Goal: Task Accomplishment & Management: Use online tool/utility

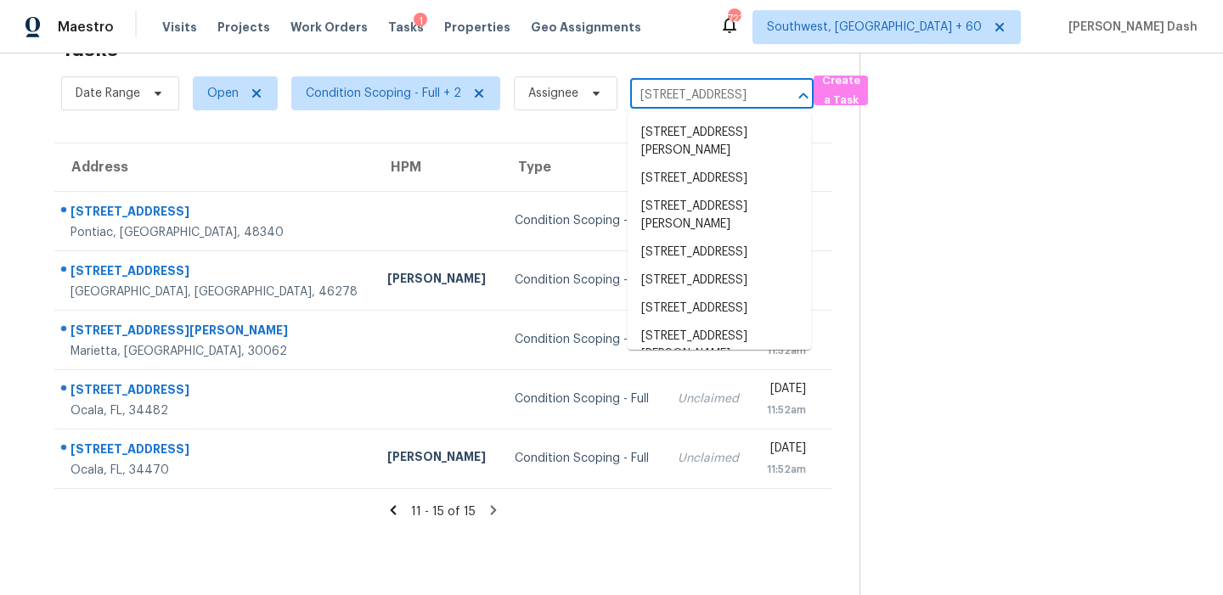
scroll to position [0, 50]
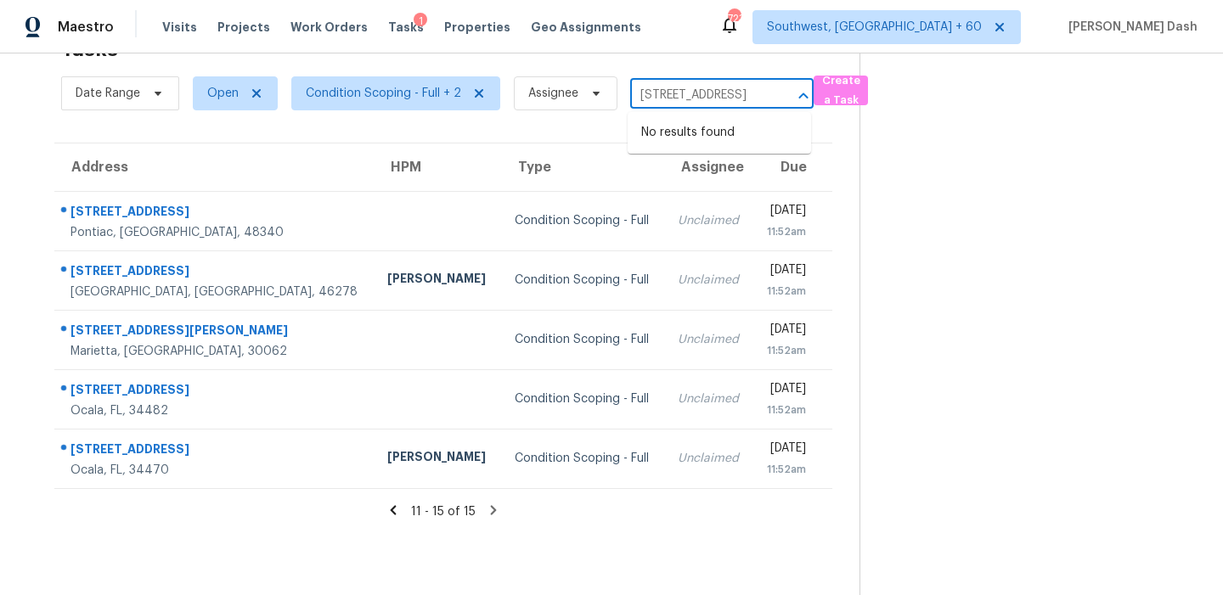
type input "[STREET_ADDRESS]"
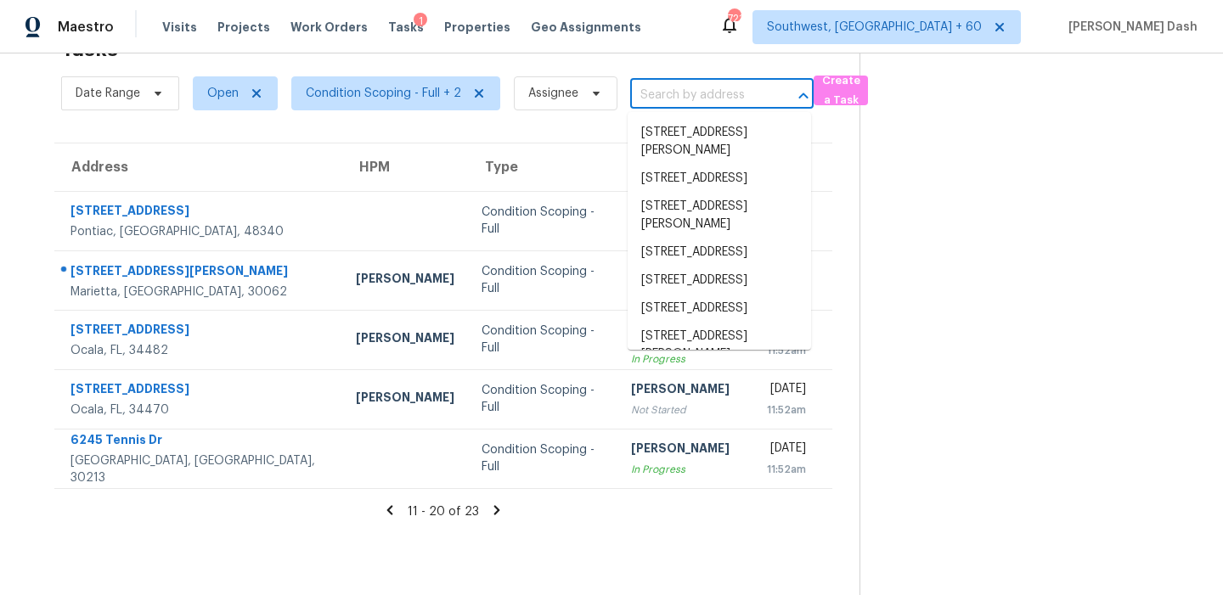
scroll to position [0, 0]
click at [593, 64] on div "Tasks 23 Results" at bounding box center [460, 49] width 798 height 44
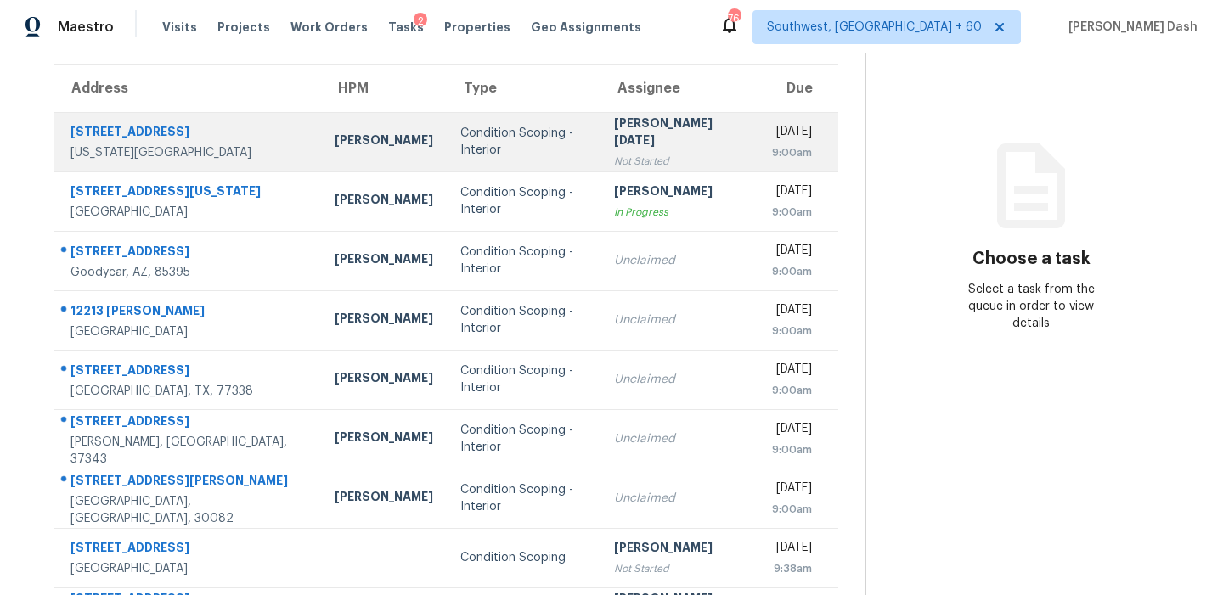
scroll to position [133, 0]
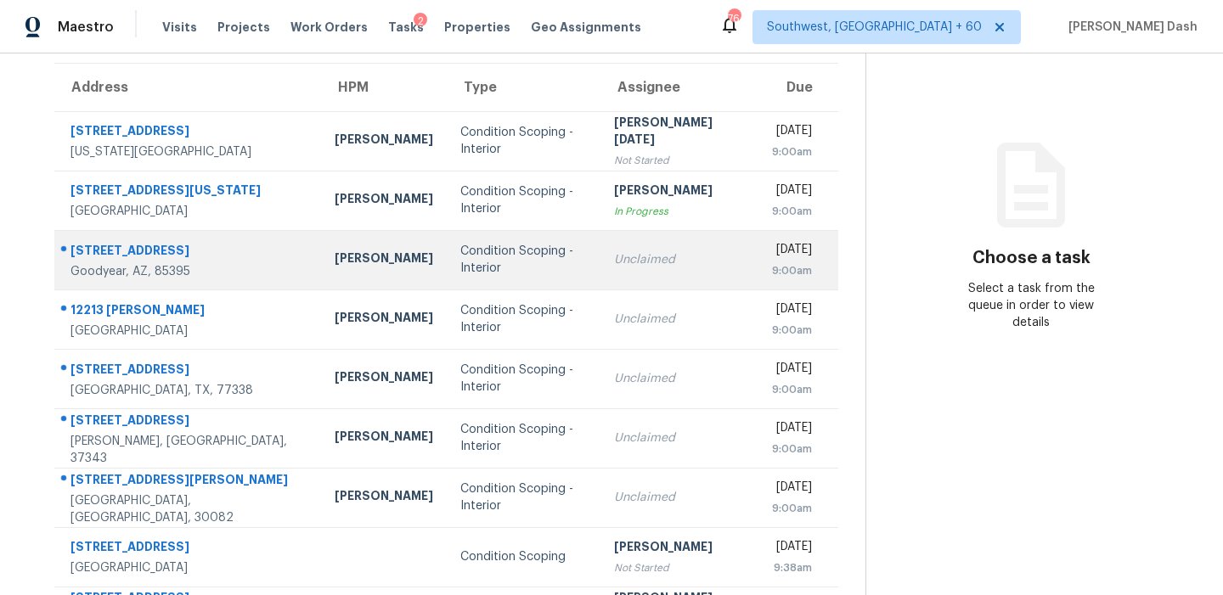
click at [460, 255] on div "Condition Scoping - Interior" at bounding box center [523, 260] width 127 height 34
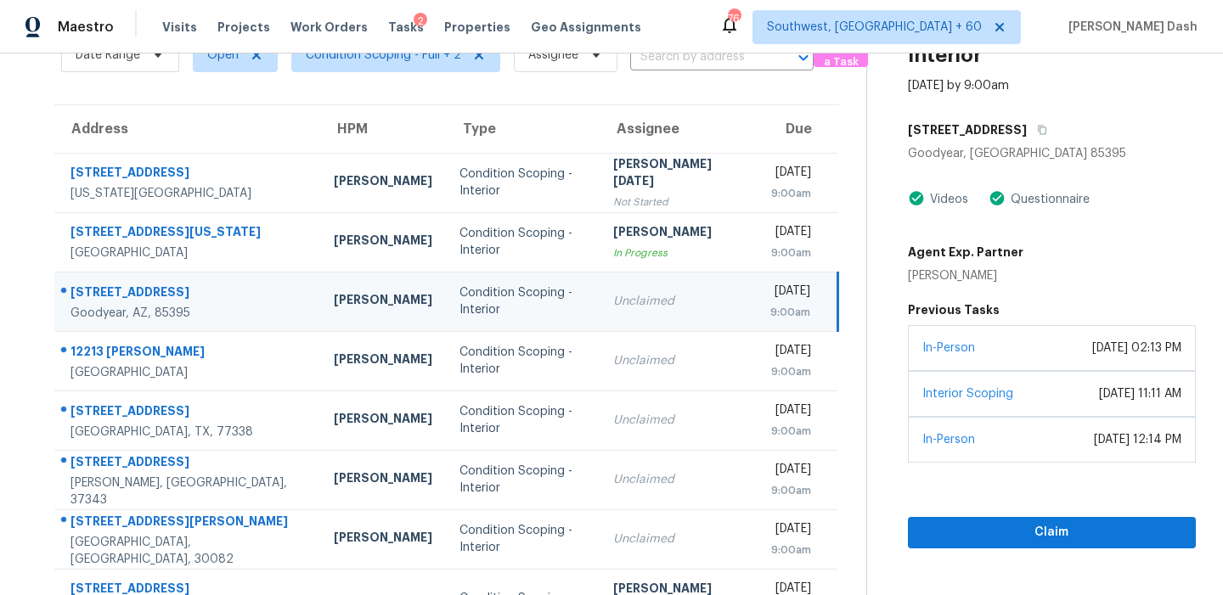
scroll to position [50, 0]
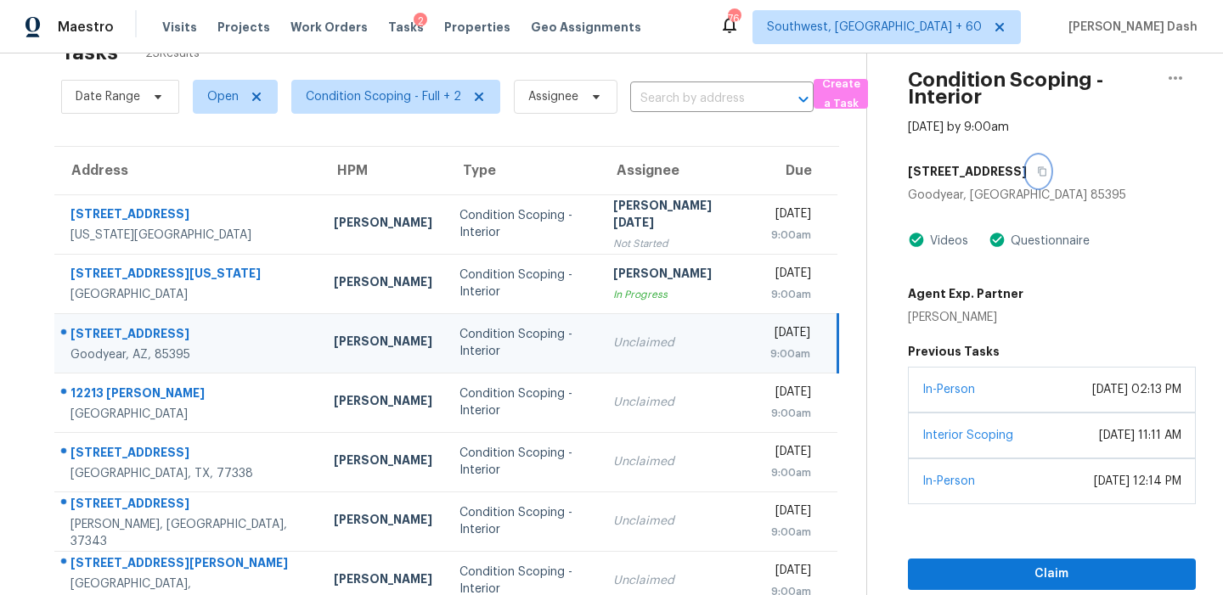
click at [1037, 171] on icon "button" at bounding box center [1042, 171] width 10 height 10
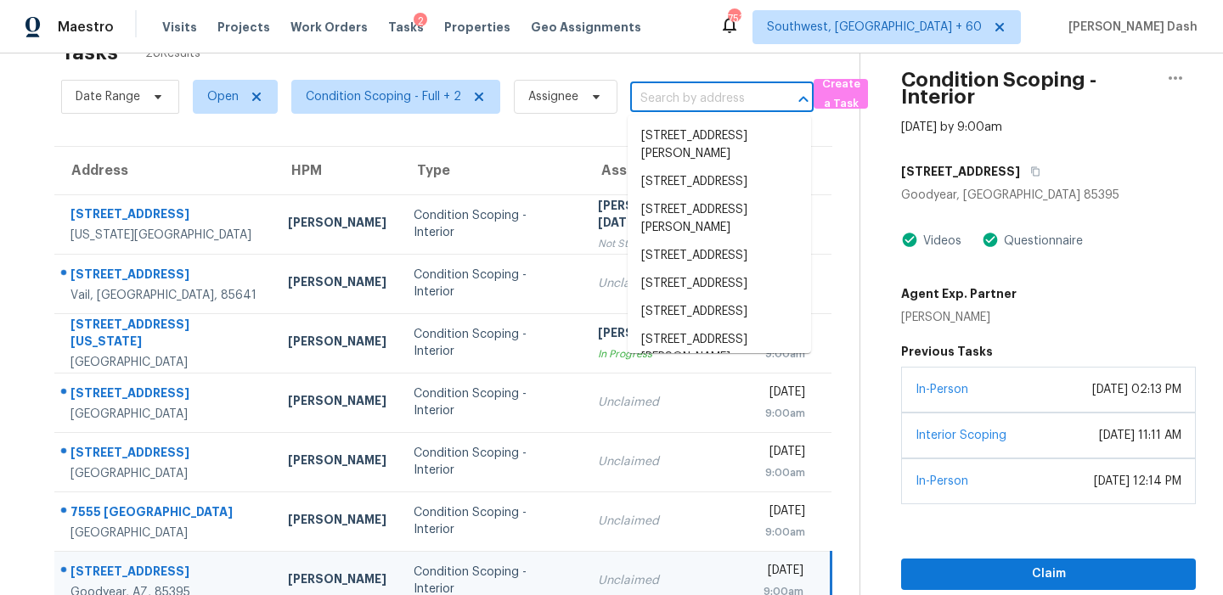
click at [658, 107] on input "text" at bounding box center [698, 99] width 136 height 26
paste input "3150 Kendal Way Lakeland, FL, 33813"
type input "3150 Kendal Way Lakeland, FL, 33813"
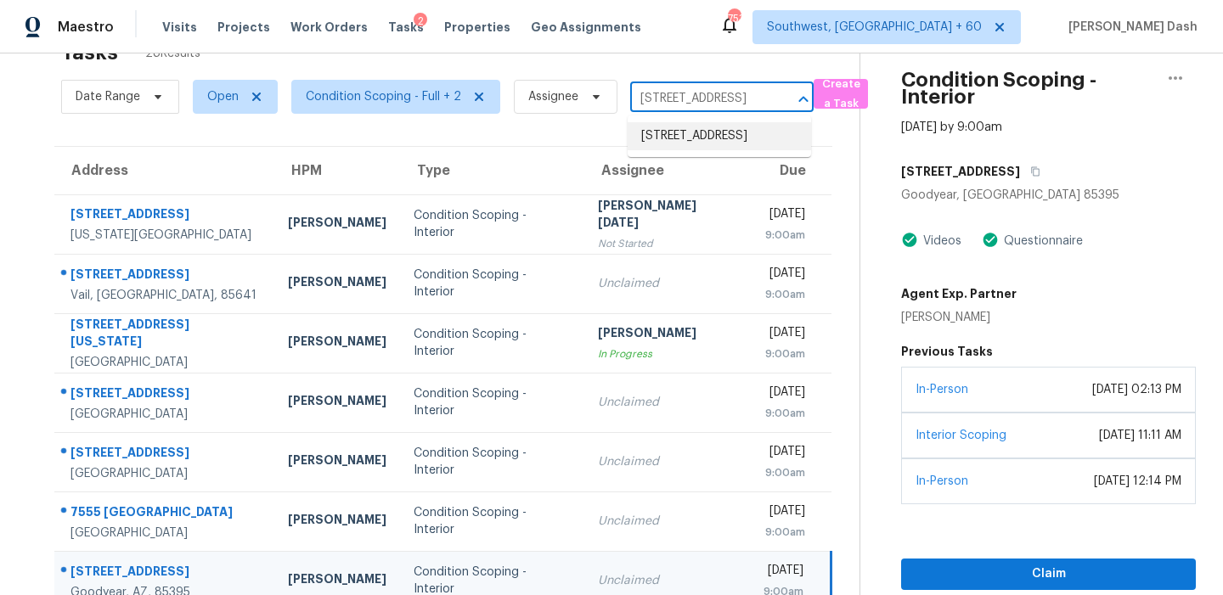
click at [727, 139] on li "3150 Kendal Way, Lakeland, FL 33813" at bounding box center [718, 136] width 183 height 28
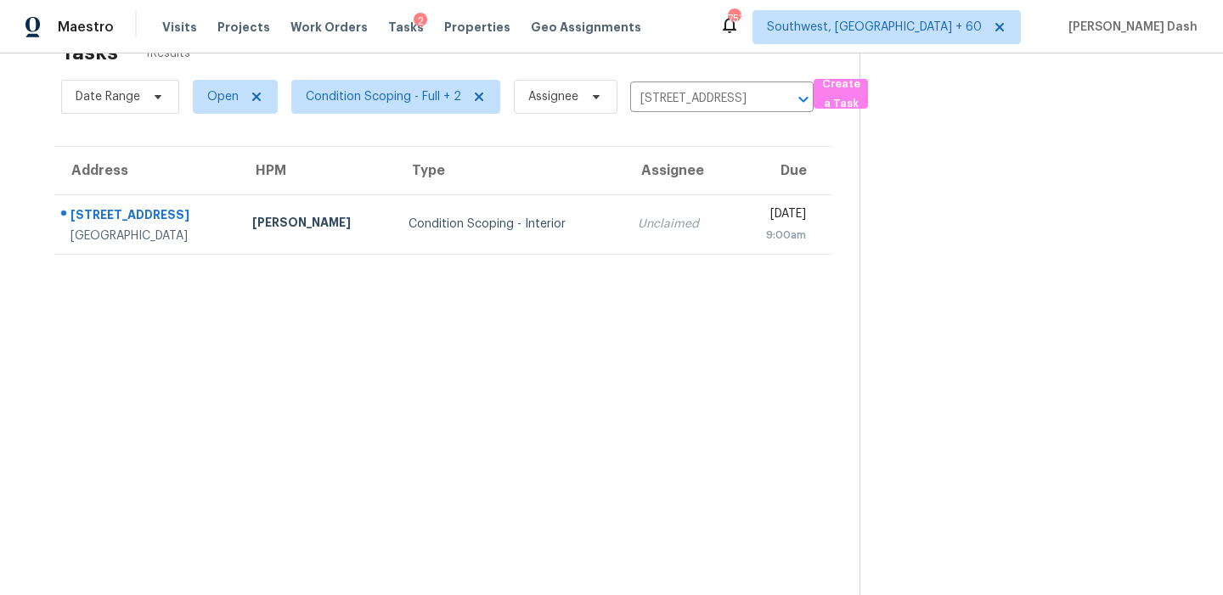
click at [450, 257] on section "Tasks 1 Results Date Range Open Condition Scoping - Full + 2 Assignee 3150 Kend…" at bounding box center [443, 315] width 832 height 568
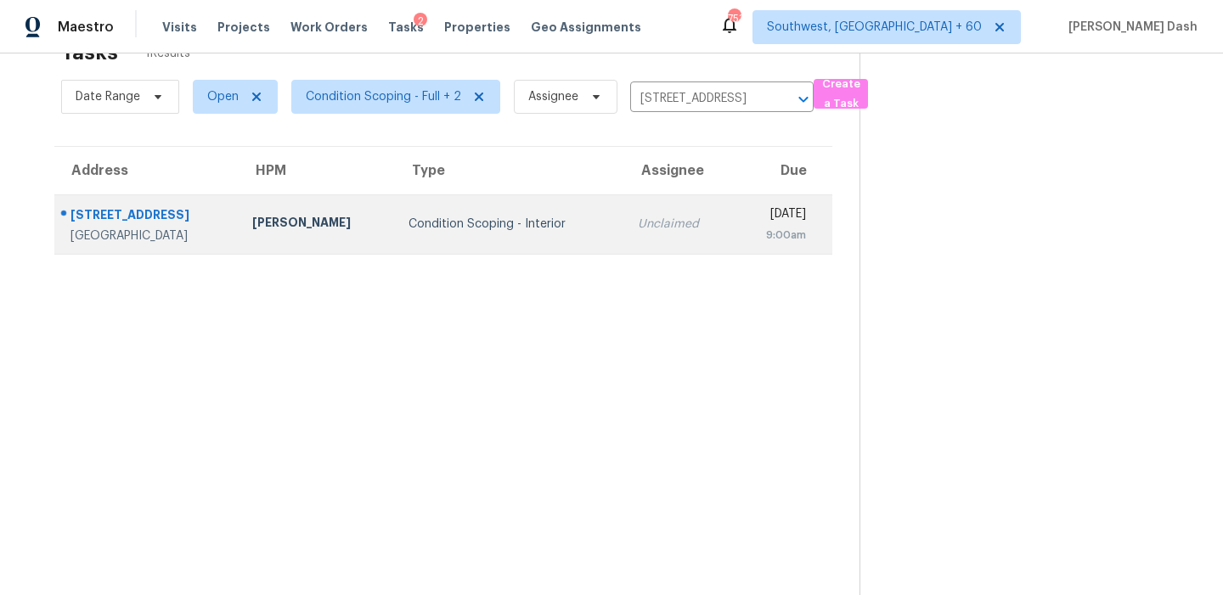
click at [450, 240] on td "Condition Scoping - Interior" at bounding box center [509, 223] width 228 height 59
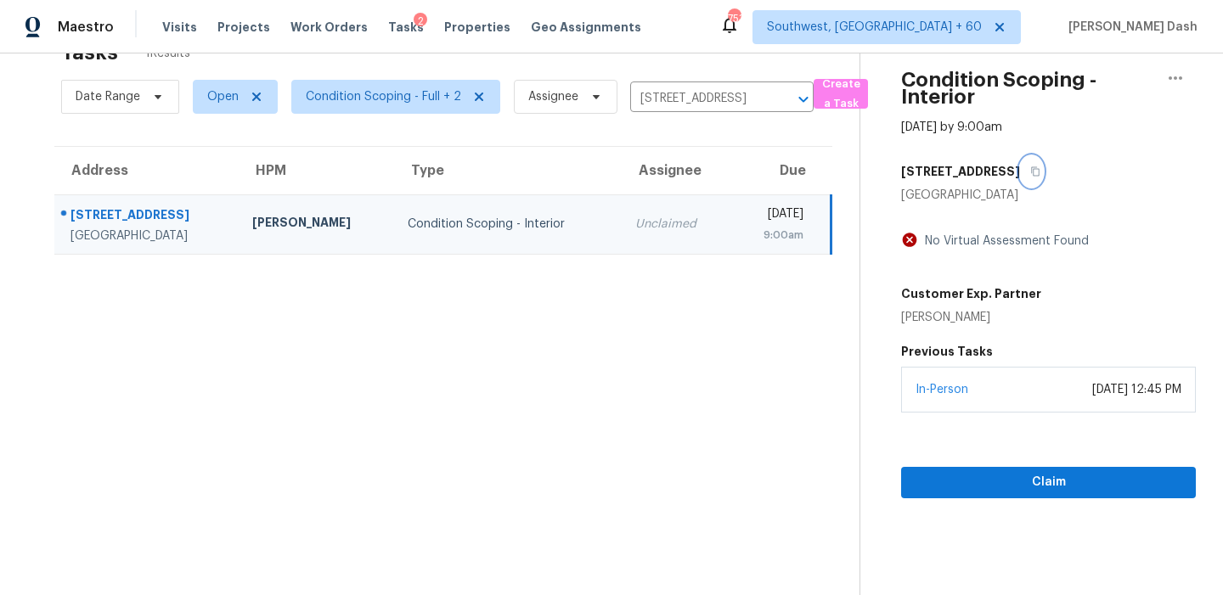
click at [1030, 169] on icon "button" at bounding box center [1035, 171] width 10 height 10
click at [1020, 165] on button "button" at bounding box center [1031, 171] width 23 height 31
click at [701, 94] on input "3150 Kendal Way, Lakeland, FL 33813" at bounding box center [698, 99] width 136 height 26
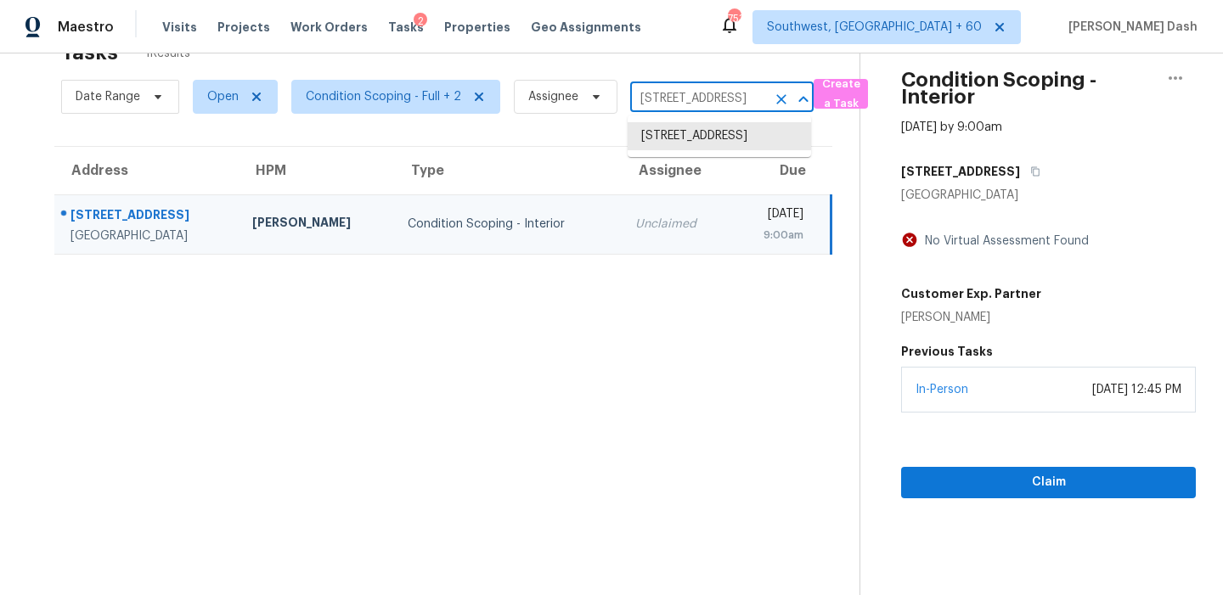
click at [701, 94] on input "3150 Kendal Way, Lakeland, FL 33813" at bounding box center [698, 99] width 136 height 26
paste input "20702 Dappled Ridge Way Humble, TX, 77338"
type input "20702 Dappled Ridge Way Humble, TX, 77338"
click at [698, 132] on li "20702 Dappled Ridge Way, Humble, TX 77338" at bounding box center [718, 136] width 183 height 28
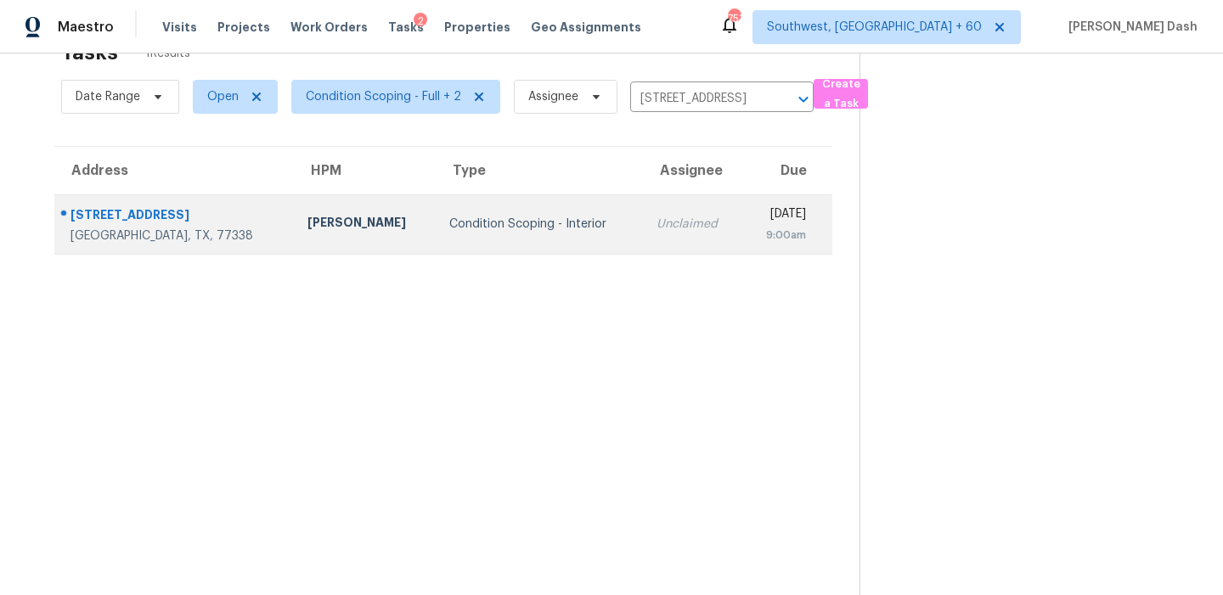
click at [643, 211] on td "Unclaimed" at bounding box center [692, 223] width 99 height 59
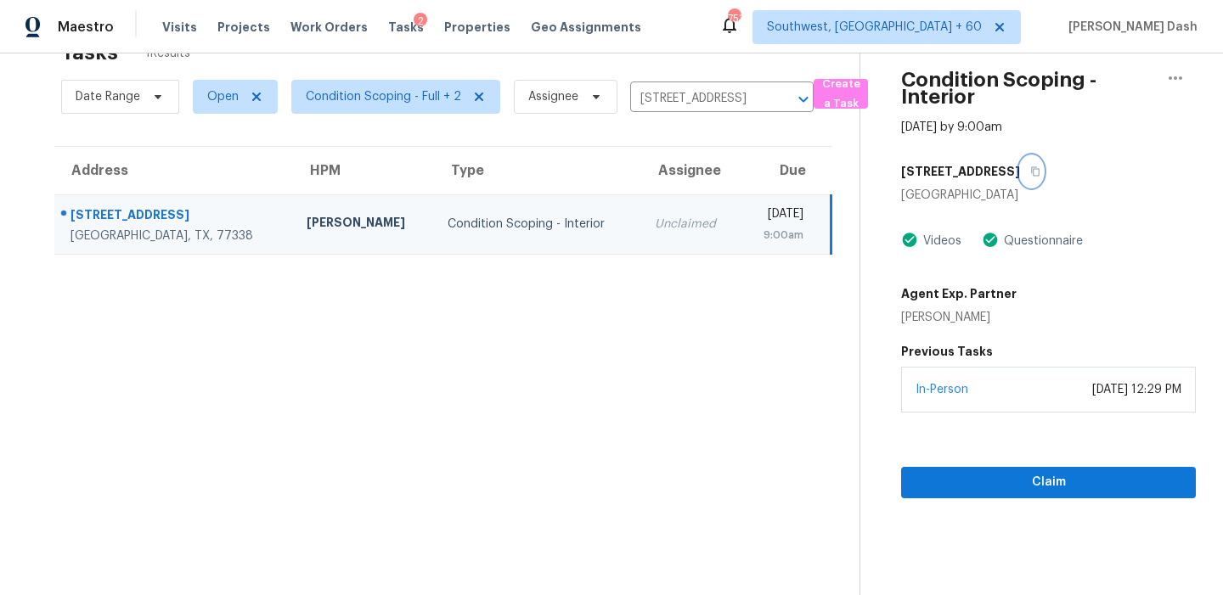
click at [1043, 173] on button "button" at bounding box center [1031, 171] width 23 height 31
click at [1032, 435] on div "Claim" at bounding box center [1048, 456] width 295 height 86
click at [1032, 481] on span "Claim" at bounding box center [1047, 482] width 267 height 21
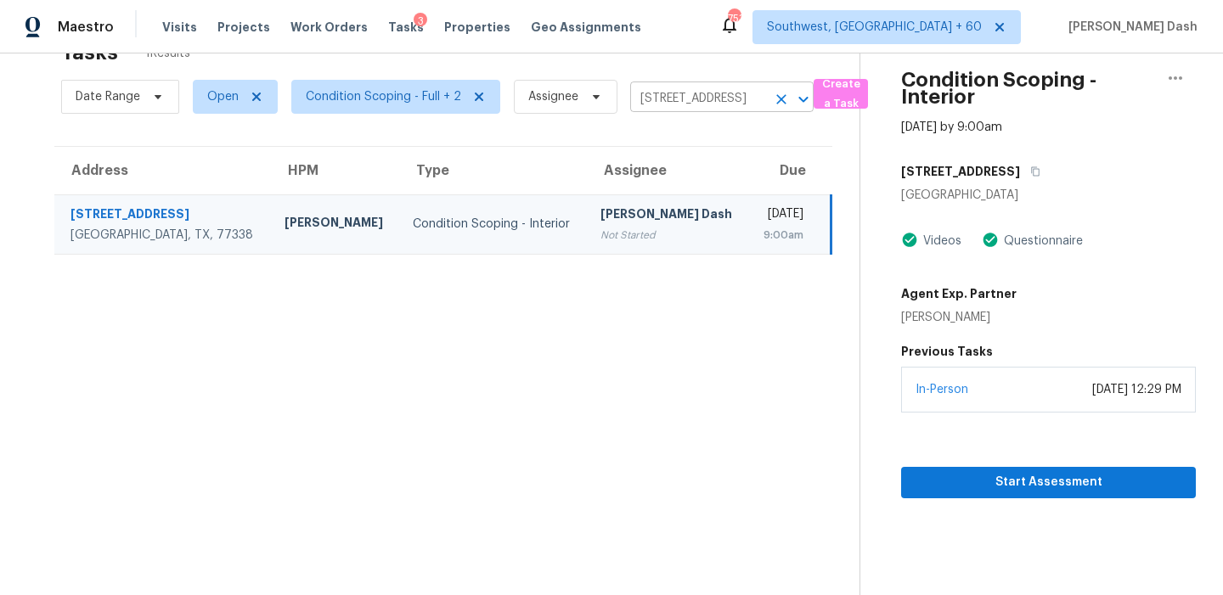
click at [679, 104] on input "20702 Dappled Ridge Way, Humble, TX 77338" at bounding box center [698, 99] width 136 height 26
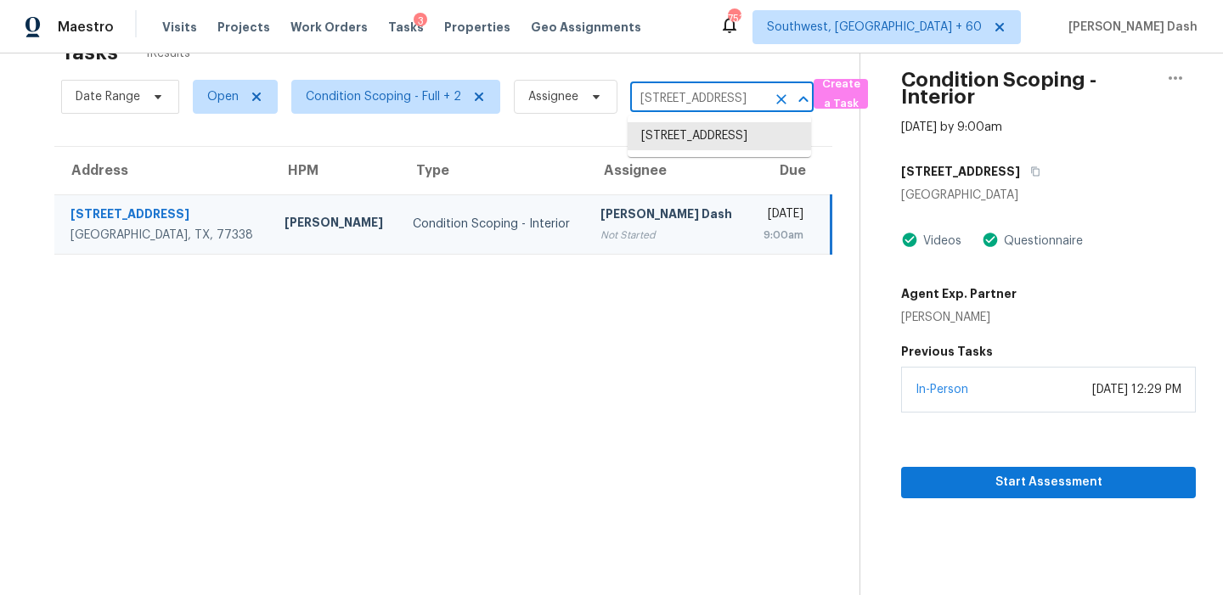
paste input "5916 Woodland Point Pl Tamarac, FL, 33319"
type input "5916 Woodland Point Pl Tamarac, FL, 33319"
click at [709, 136] on li "5916 Woodland Point Pl, Tamarac, FL 33319" at bounding box center [718, 136] width 183 height 28
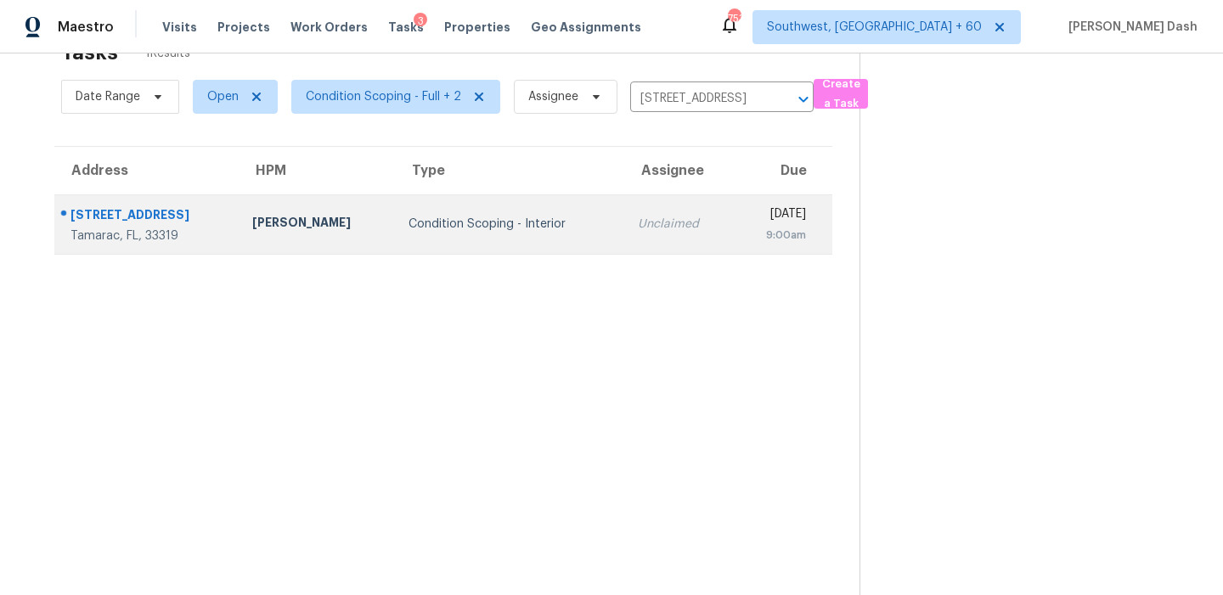
click at [624, 222] on td "Unclaimed" at bounding box center [679, 223] width 110 height 59
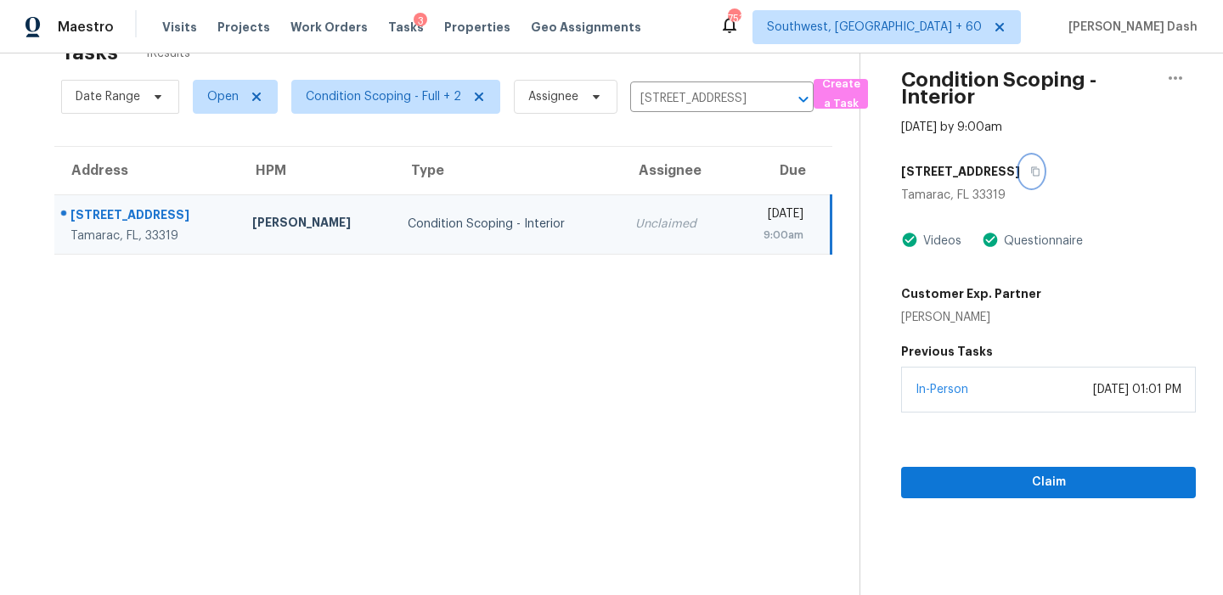
click at [1043, 172] on button "button" at bounding box center [1031, 171] width 23 height 31
click at [1021, 489] on span "Claim" at bounding box center [1047, 482] width 267 height 21
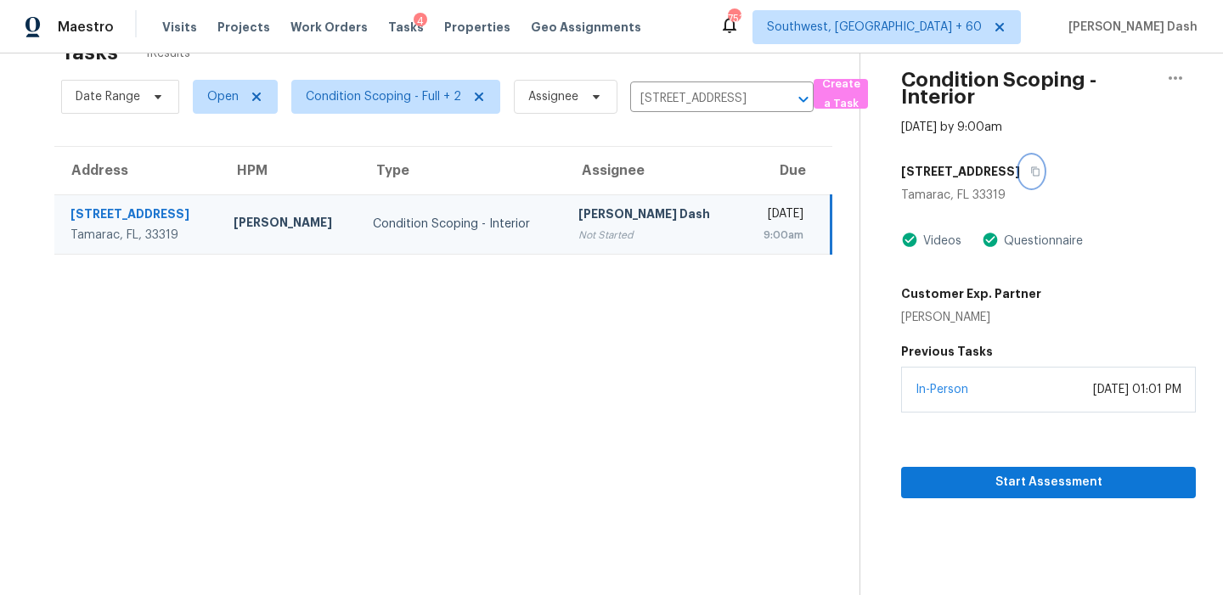
click at [1040, 169] on icon "button" at bounding box center [1036, 171] width 8 height 9
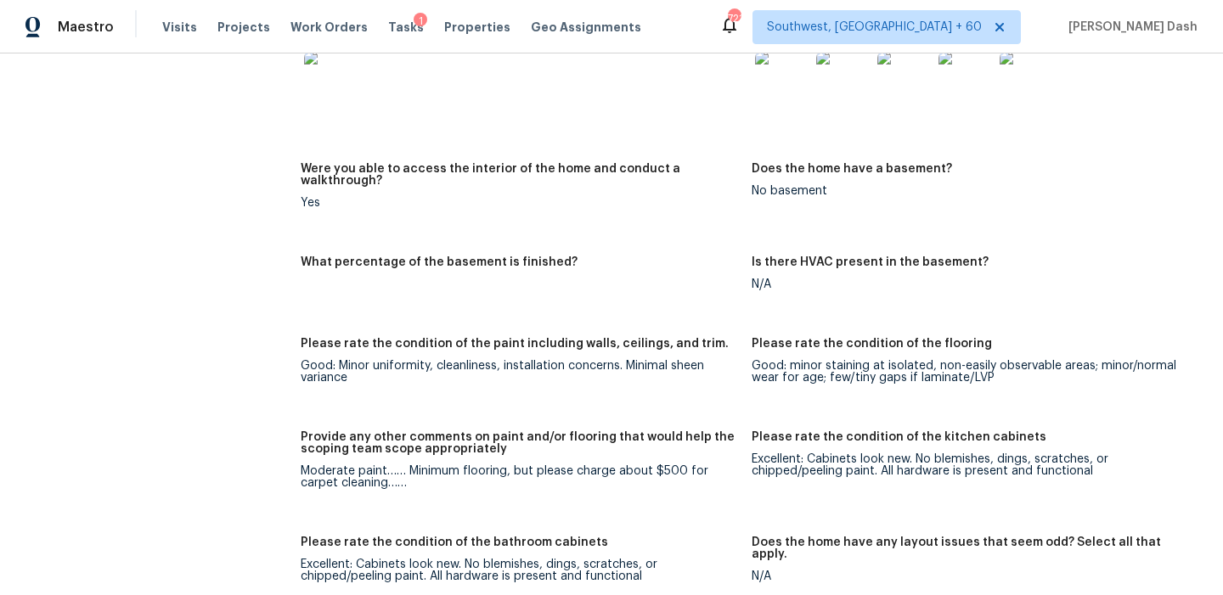
scroll to position [1492, 0]
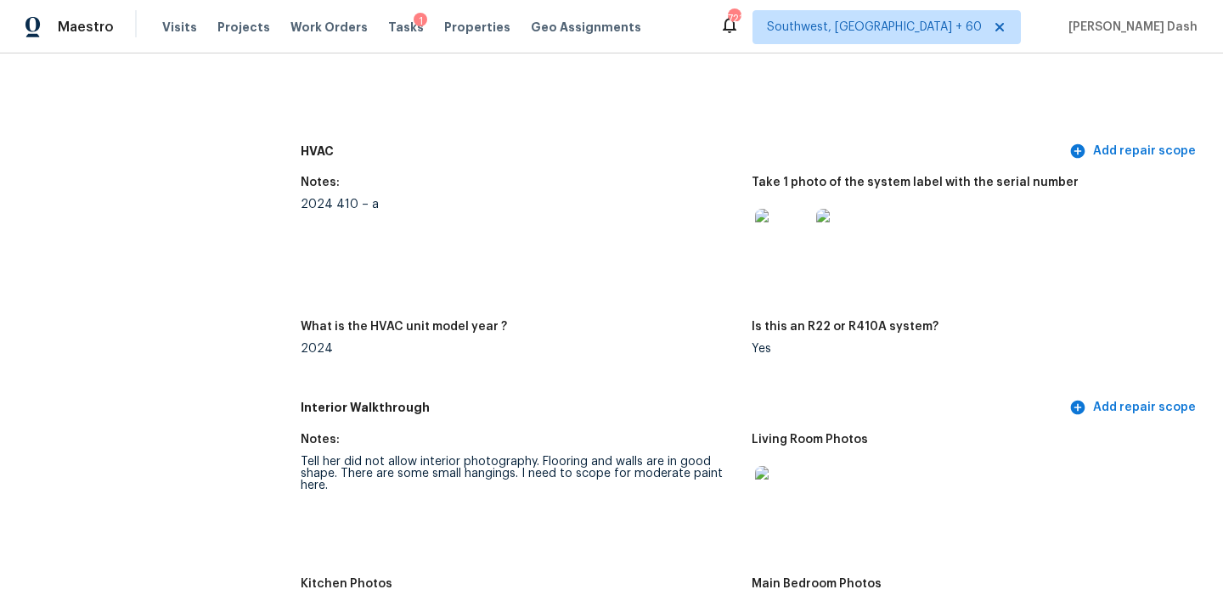
click at [179, 17] on div "Visits Projects Work Orders Tasks 1 Properties Geo Assignments" at bounding box center [411, 27] width 499 height 34
click at [180, 26] on span "Visits" at bounding box center [179, 27] width 35 height 17
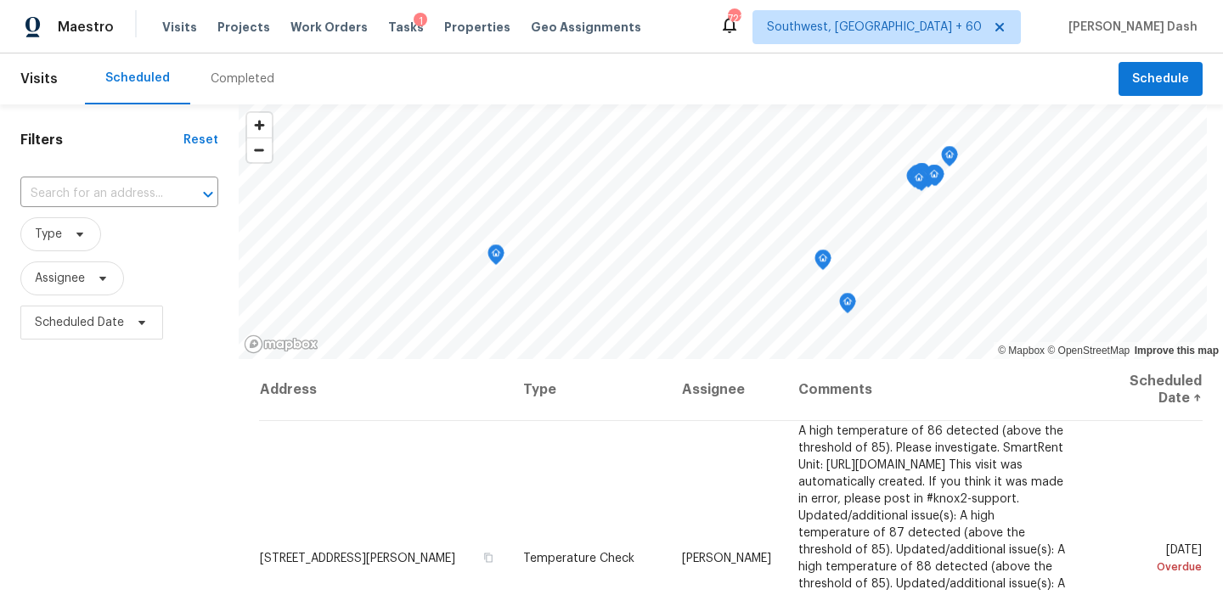
click at [225, 73] on div "Completed" at bounding box center [243, 78] width 64 height 17
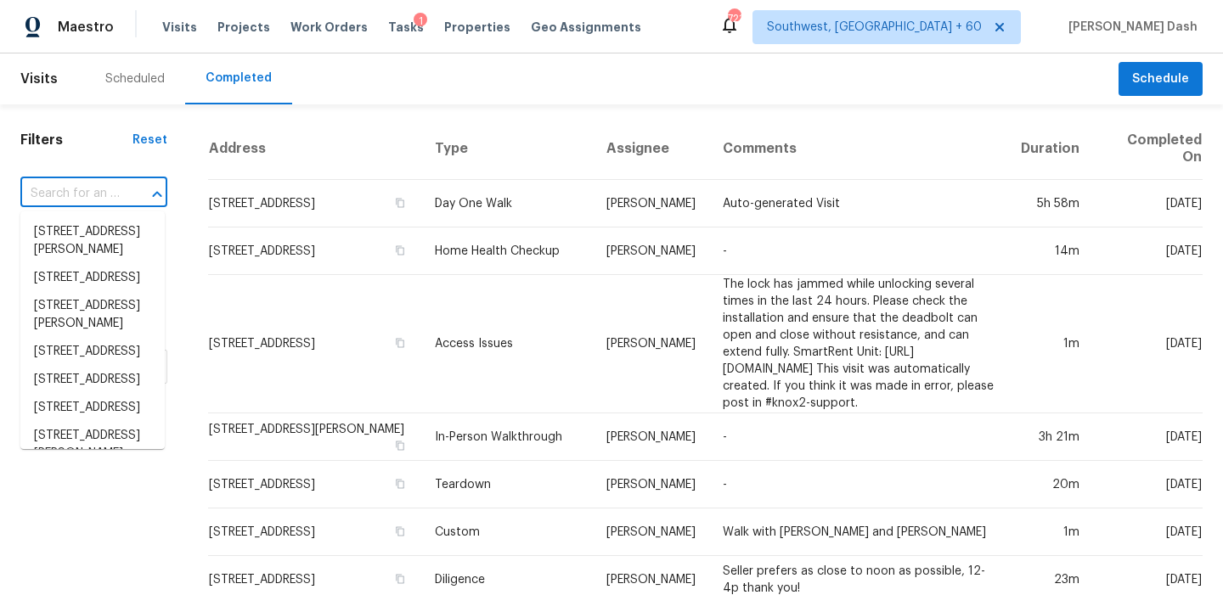
click at [110, 194] on input "text" at bounding box center [69, 194] width 99 height 26
paste input "15148 W Sells Dr, Goodyear, AZ 85395"
type input "15148 W Sells Dr, Goodyear, AZ 85395"
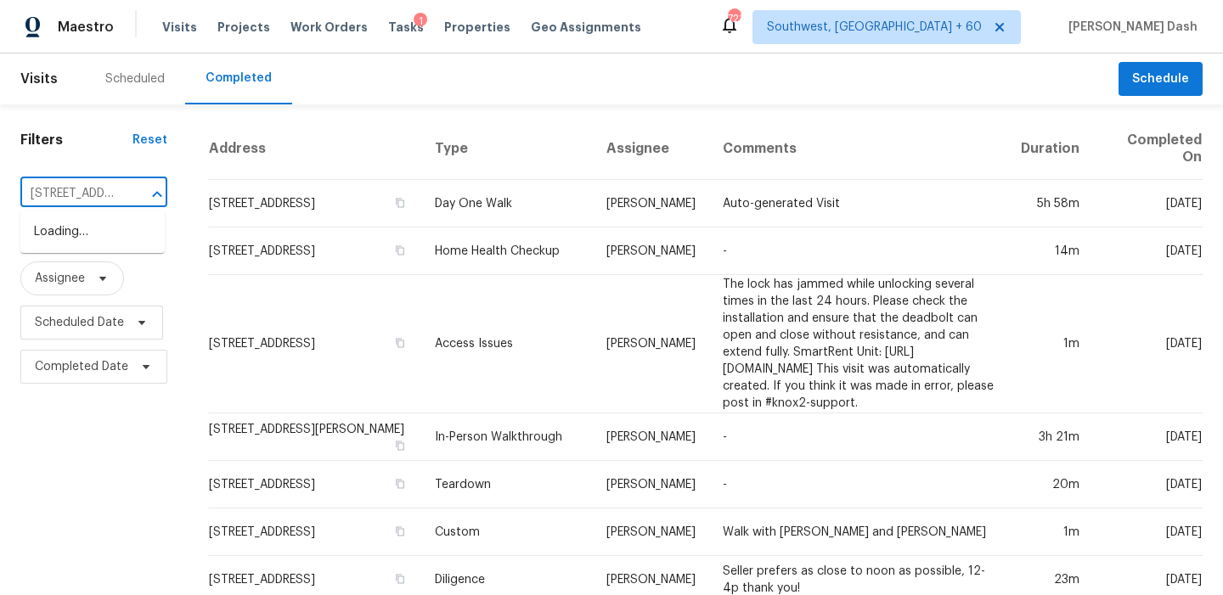
scroll to position [0, 123]
click at [95, 239] on li "15148 W Sells Dr, Goodyear, AZ 85395" at bounding box center [92, 232] width 144 height 28
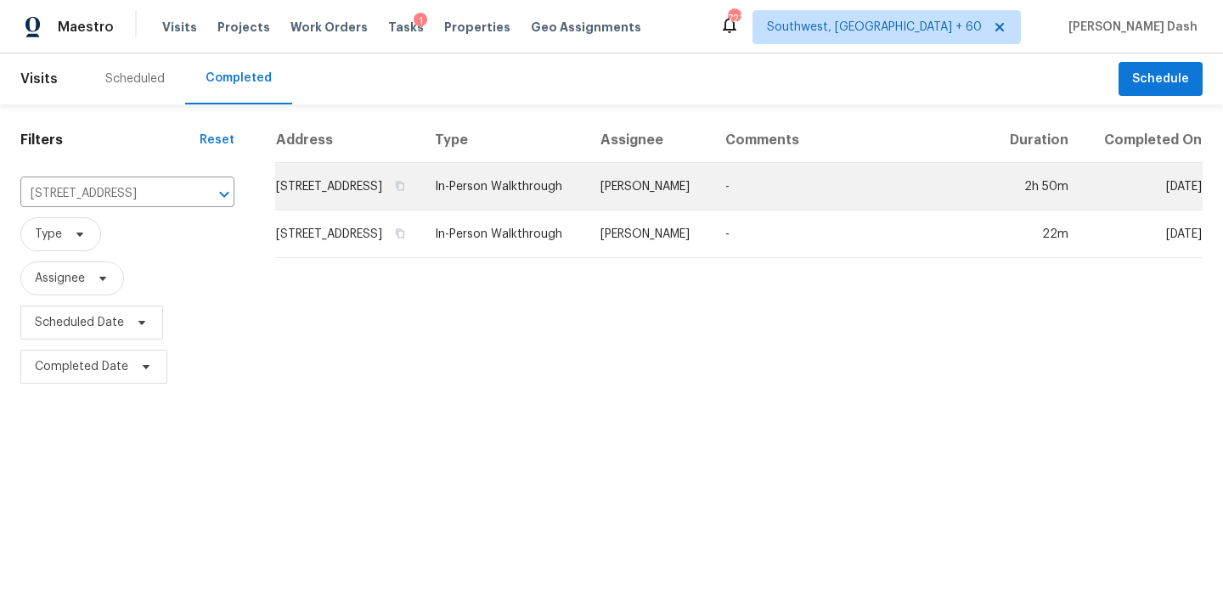
click at [421, 211] on td "15148 W Sells Dr, Goodyear, AZ 85395" at bounding box center [348, 187] width 146 height 48
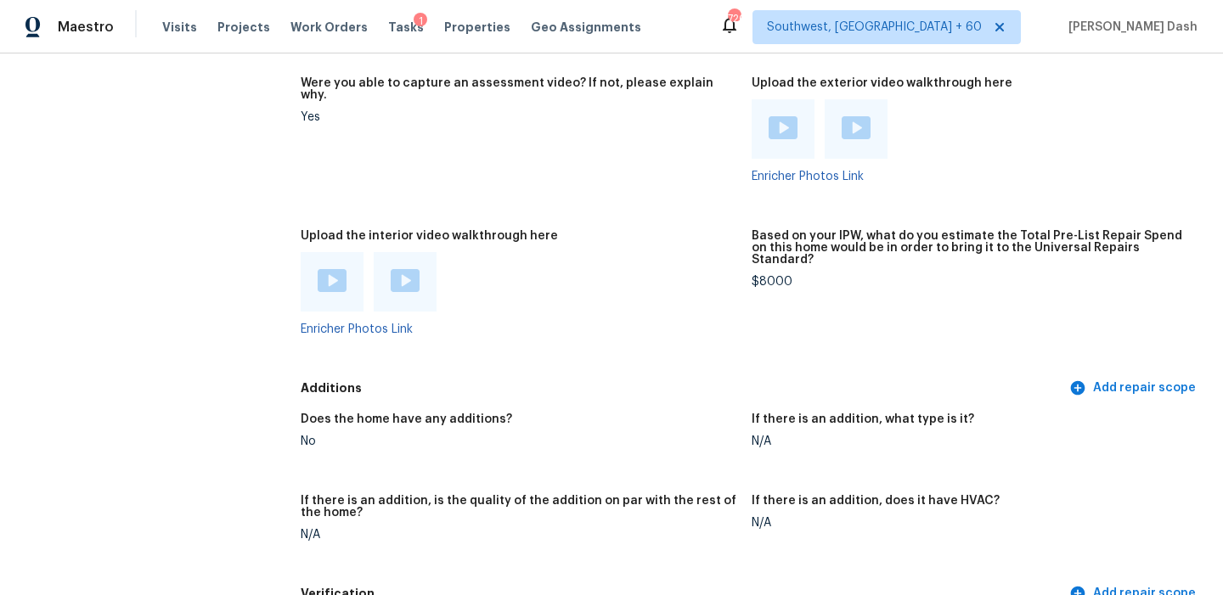
scroll to position [3077, 0]
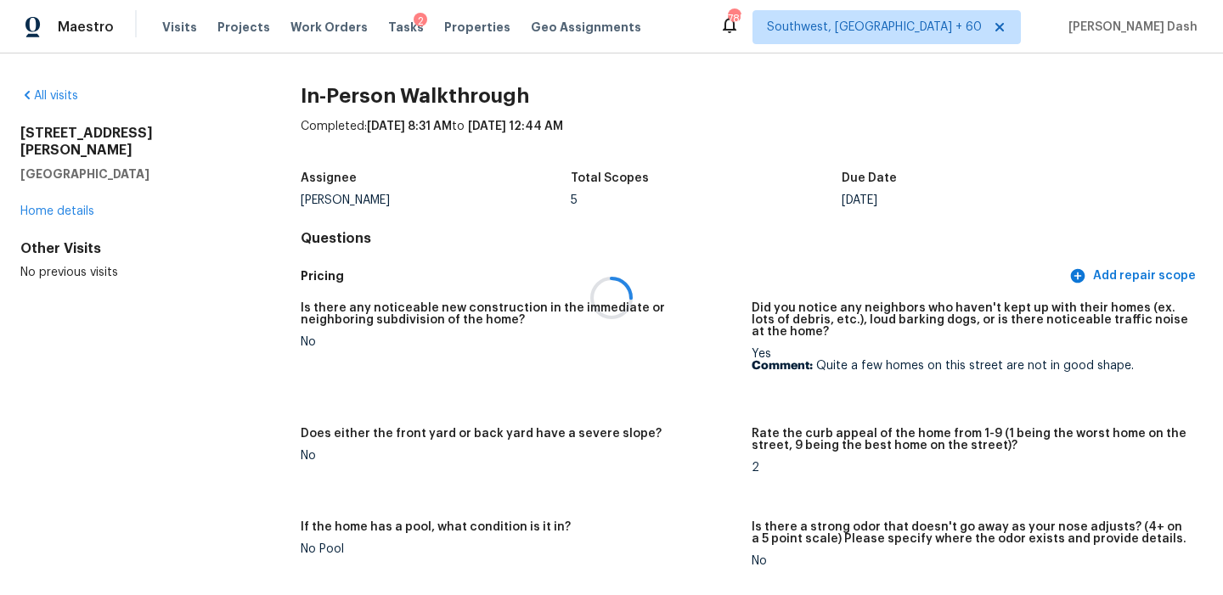
click at [68, 104] on div at bounding box center [611, 297] width 1223 height 595
click at [67, 96] on link "All visits" at bounding box center [49, 96] width 58 height 12
